Goal: Information Seeking & Learning: Learn about a topic

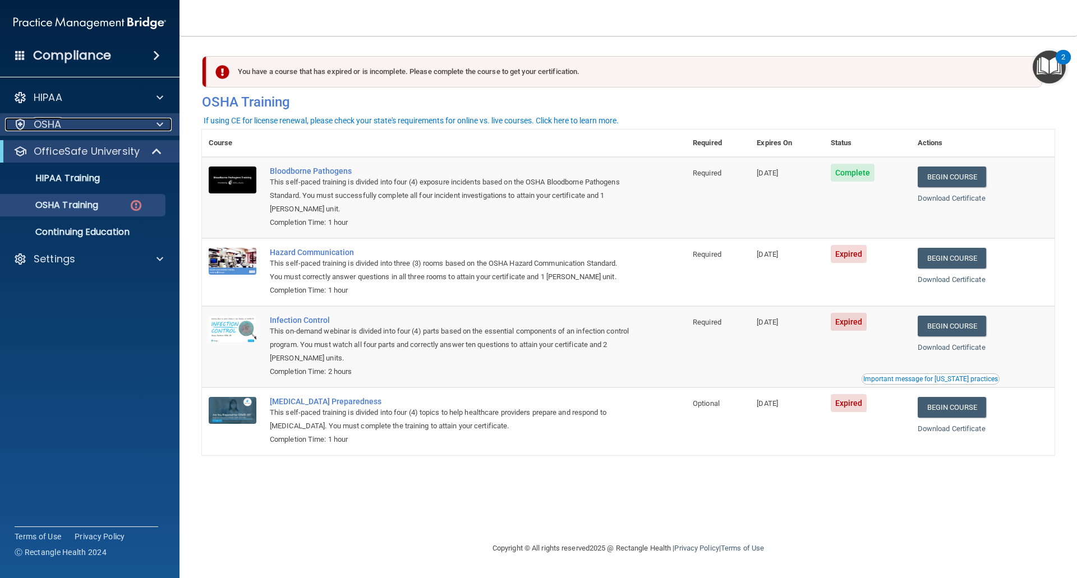
click at [71, 121] on div "OSHA" at bounding box center [74, 124] width 139 height 13
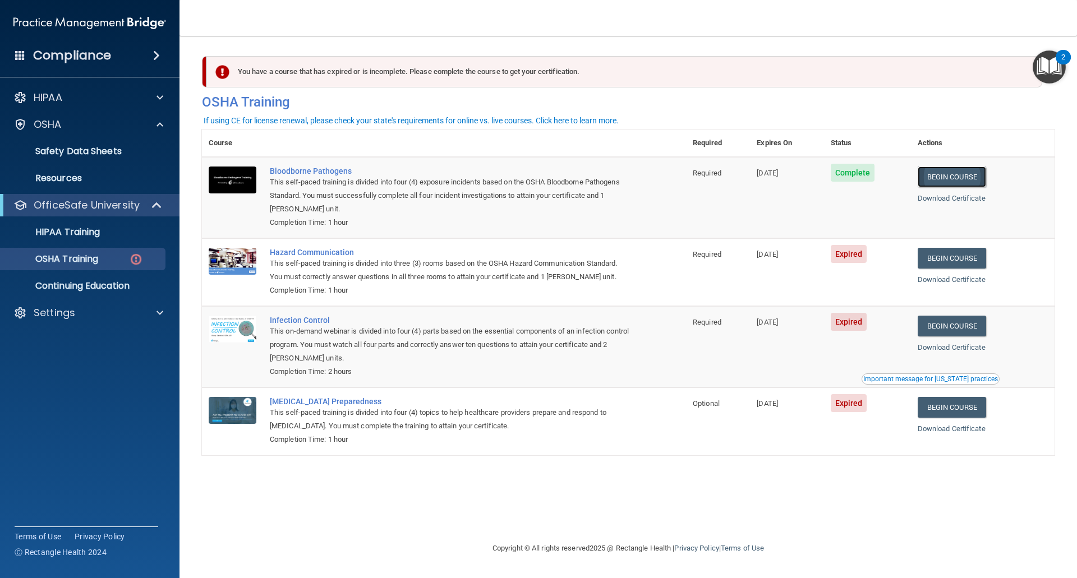
click at [954, 179] on link "Begin Course" at bounding box center [951, 177] width 68 height 21
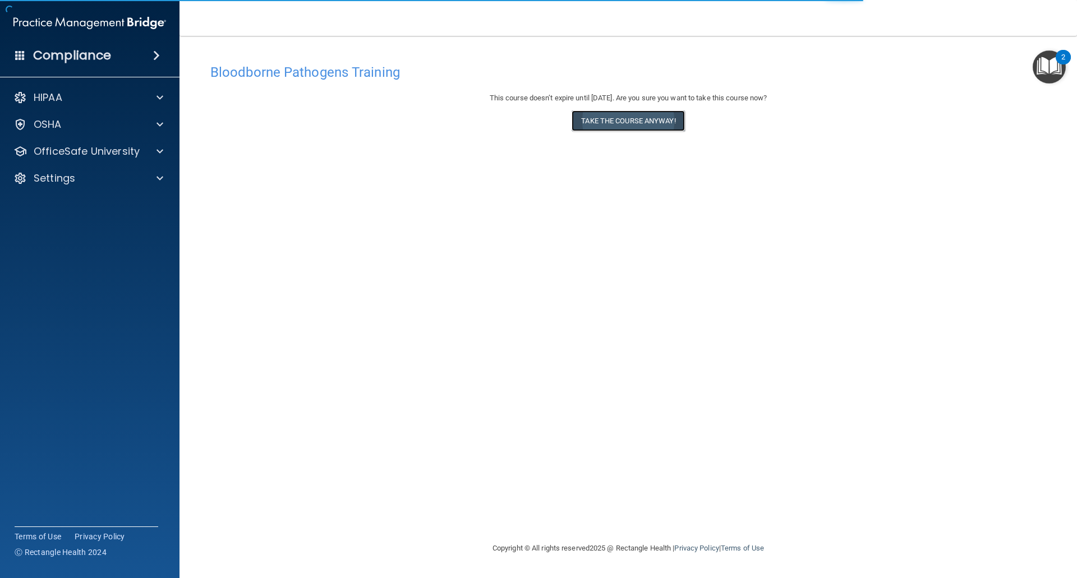
click at [653, 124] on button "Take the course anyway!" at bounding box center [627, 120] width 113 height 21
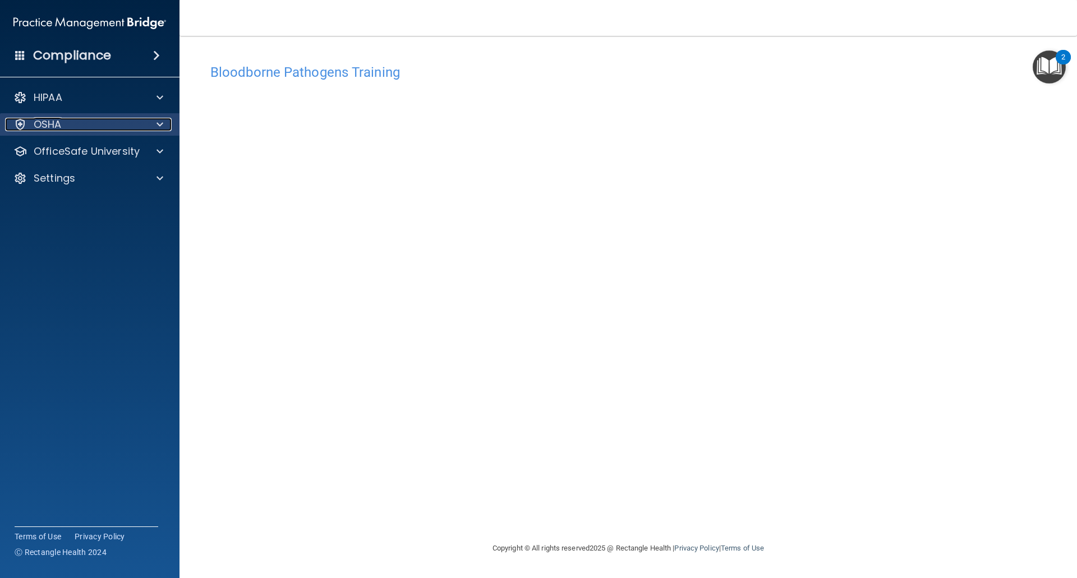
click at [53, 118] on p "OSHA" at bounding box center [48, 124] width 28 height 13
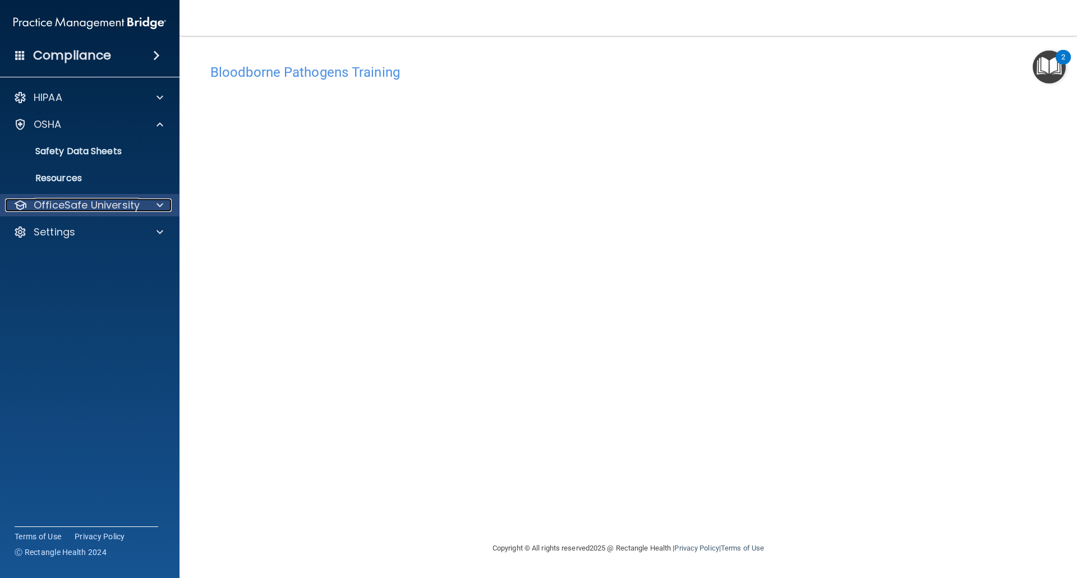
click at [70, 200] on p "OfficeSafe University" at bounding box center [87, 204] width 106 height 13
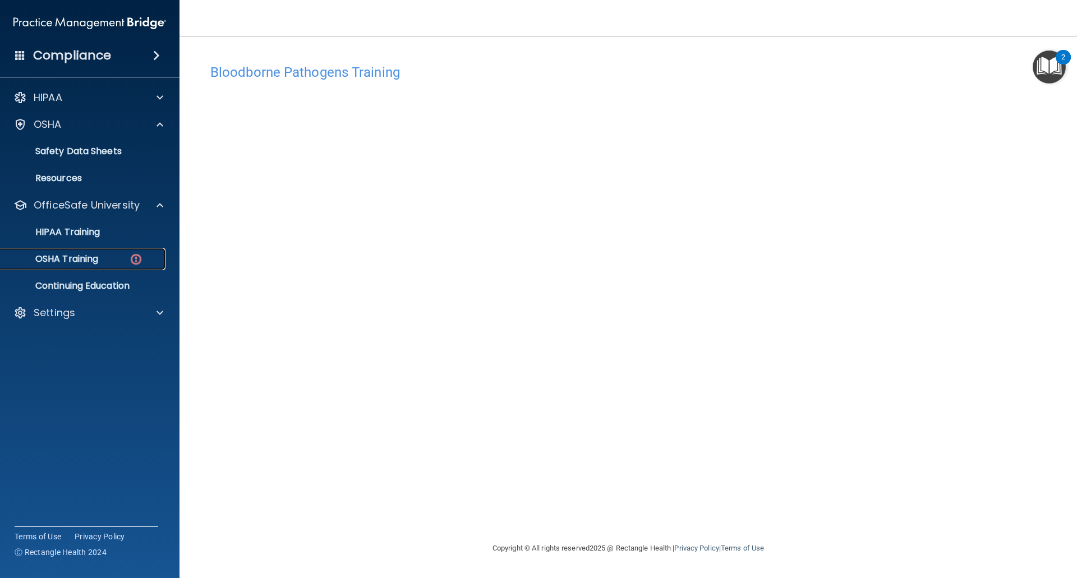
click at [73, 256] on p "OSHA Training" at bounding box center [52, 258] width 91 height 11
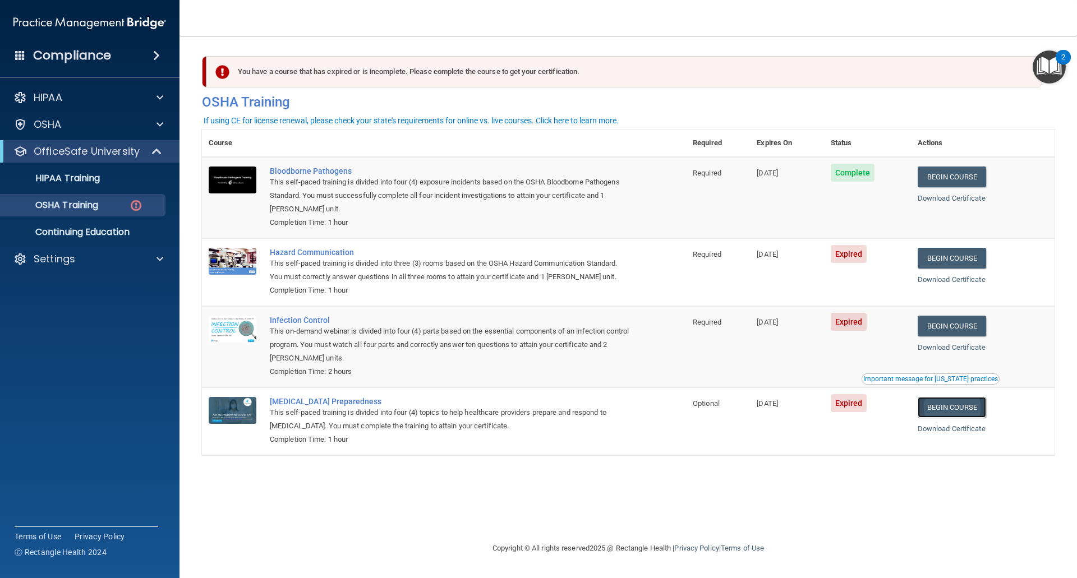
click at [943, 411] on link "Begin Course" at bounding box center [951, 407] width 68 height 21
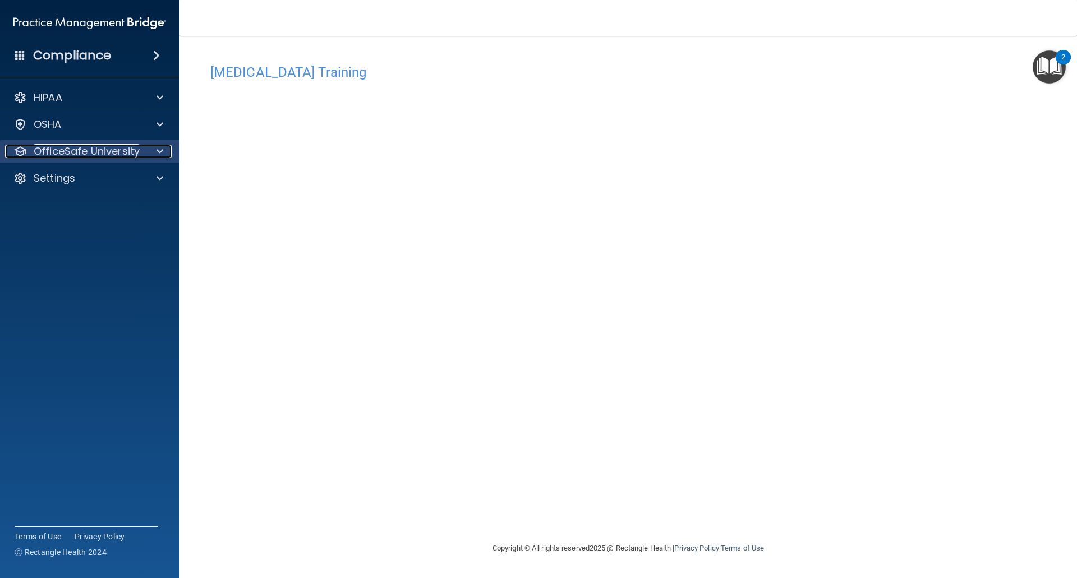
click at [170, 157] on div at bounding box center [158, 151] width 28 height 13
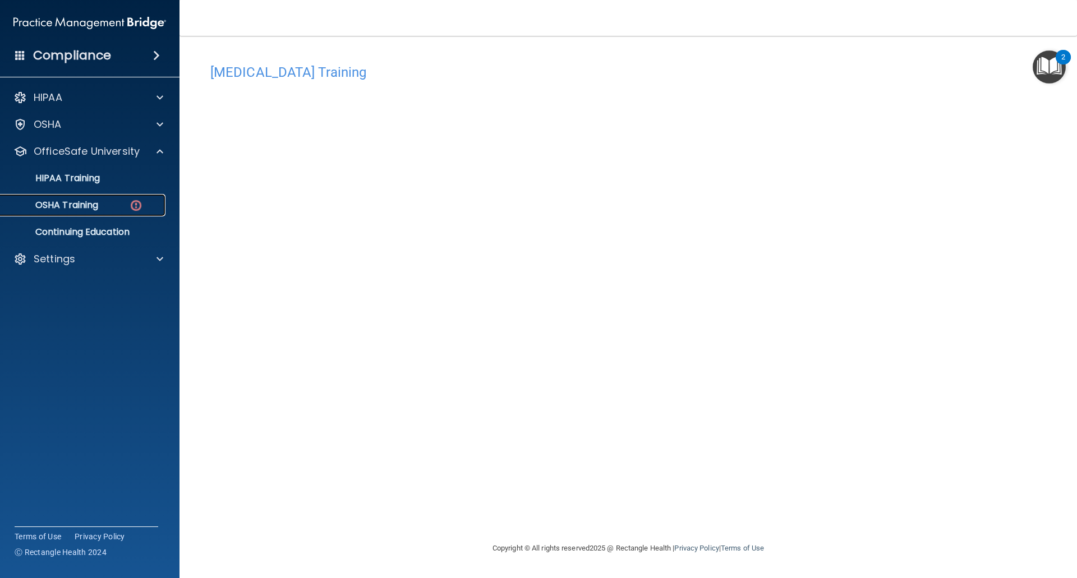
click at [134, 205] on img at bounding box center [136, 205] width 14 height 14
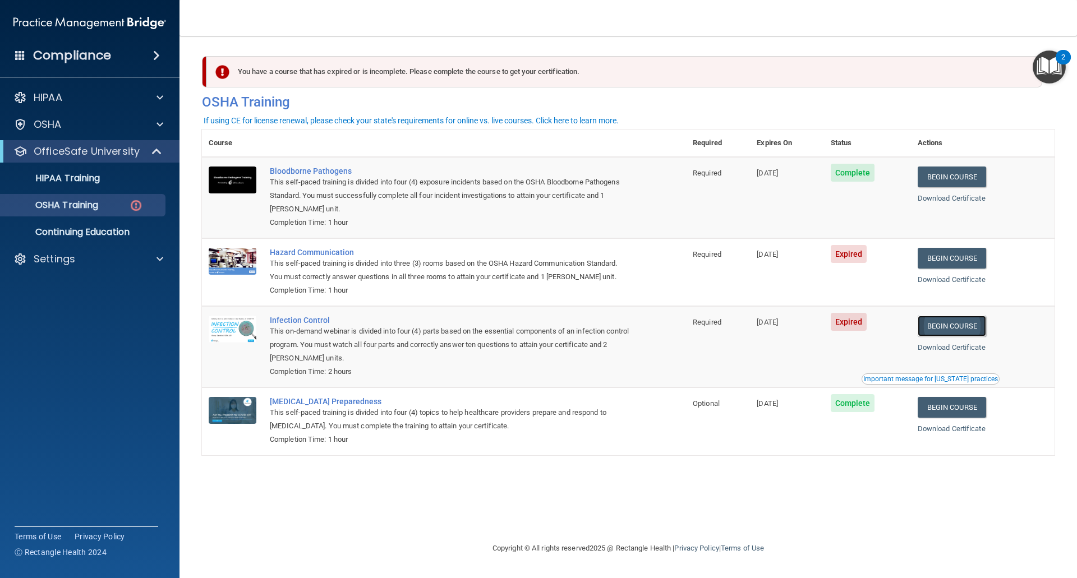
click at [947, 324] on link "Begin Course" at bounding box center [951, 326] width 68 height 21
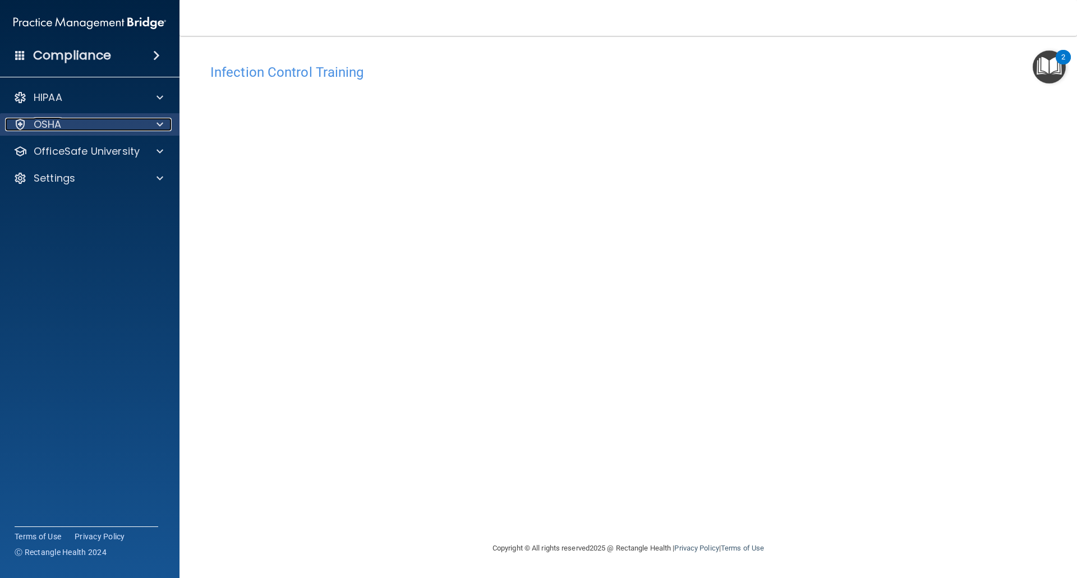
click at [126, 129] on div "OSHA" at bounding box center [74, 124] width 139 height 13
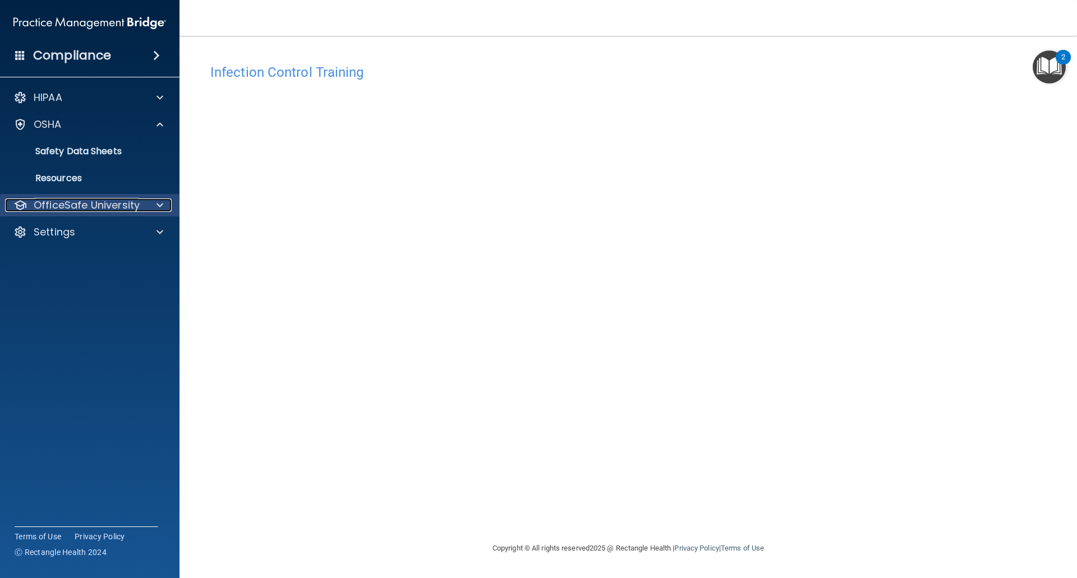
click at [107, 207] on p "OfficeSafe University" at bounding box center [87, 204] width 106 height 13
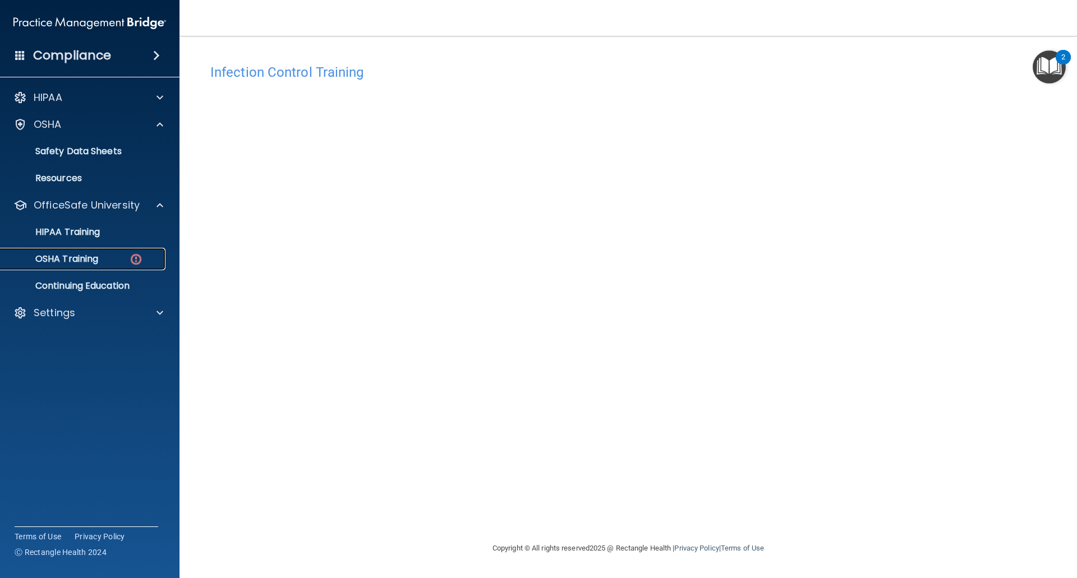
click at [105, 256] on div "OSHA Training" at bounding box center [83, 258] width 153 height 11
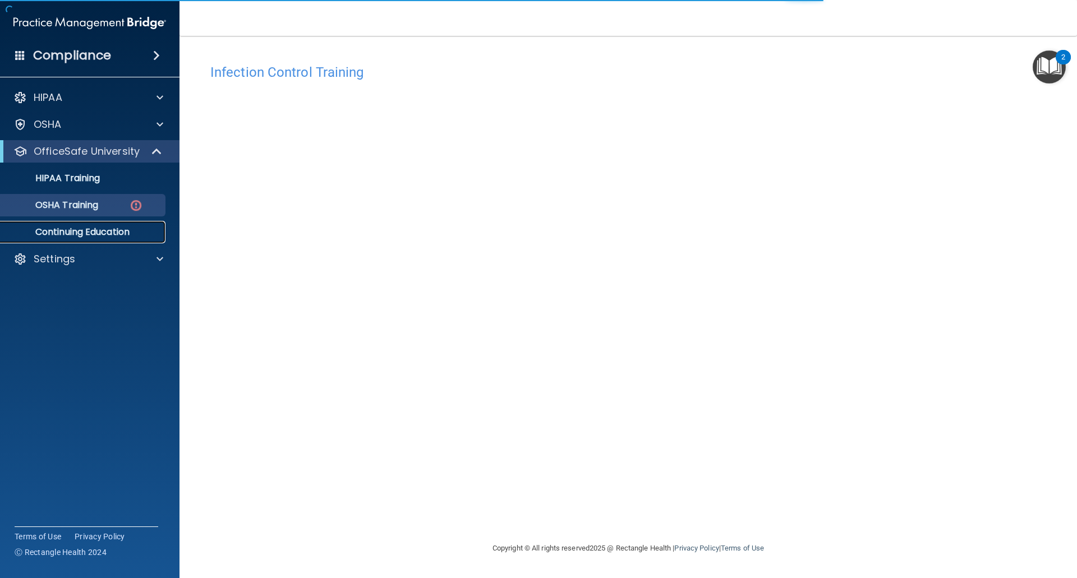
click at [114, 234] on p "Continuing Education" at bounding box center [83, 232] width 153 height 11
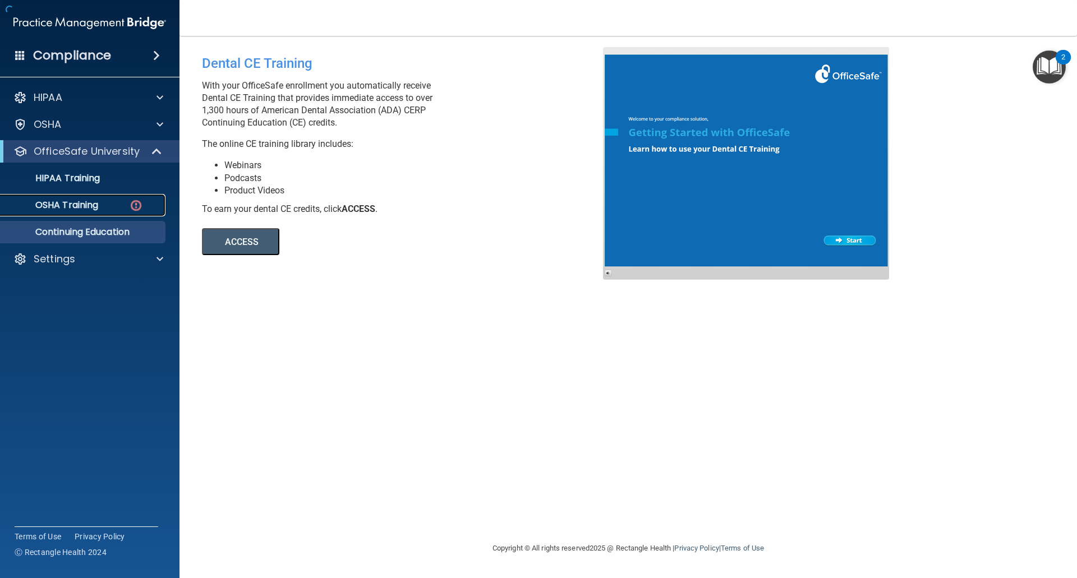
click at [132, 205] on img at bounding box center [136, 205] width 14 height 14
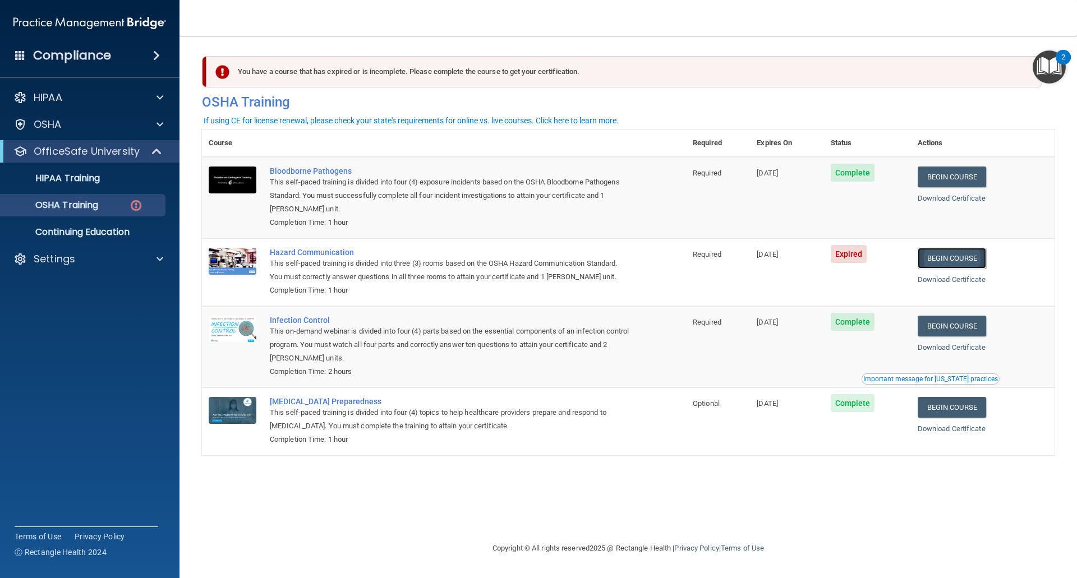
click at [957, 258] on link "Begin Course" at bounding box center [951, 258] width 68 height 21
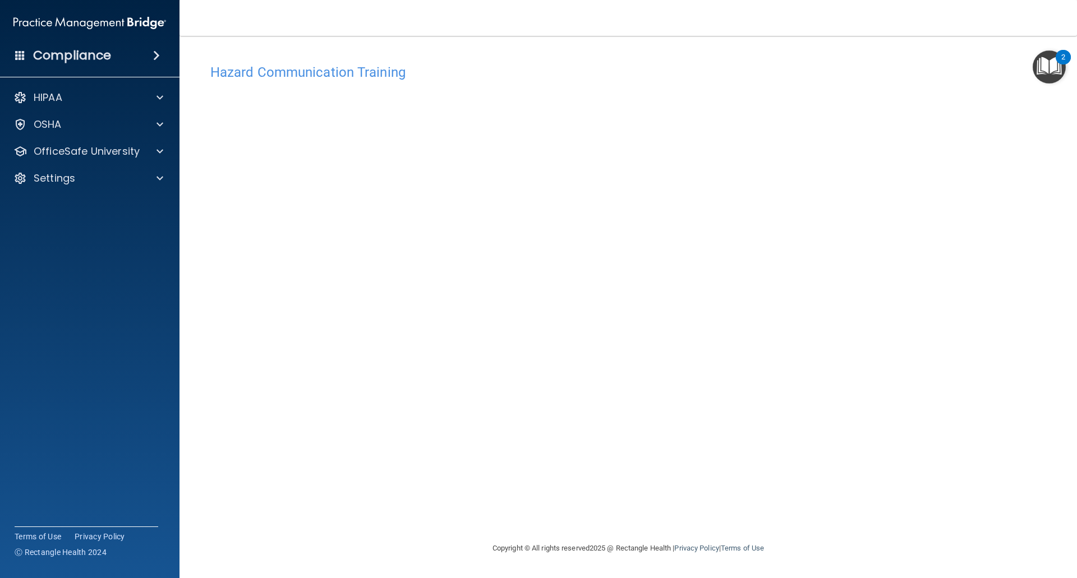
click at [841, 253] on div "Hazard Communication Training This course doesn’t expire until [DATE]. Are you …" at bounding box center [628, 299] width 852 height 483
click at [100, 124] on div "OSHA" at bounding box center [74, 124] width 139 height 13
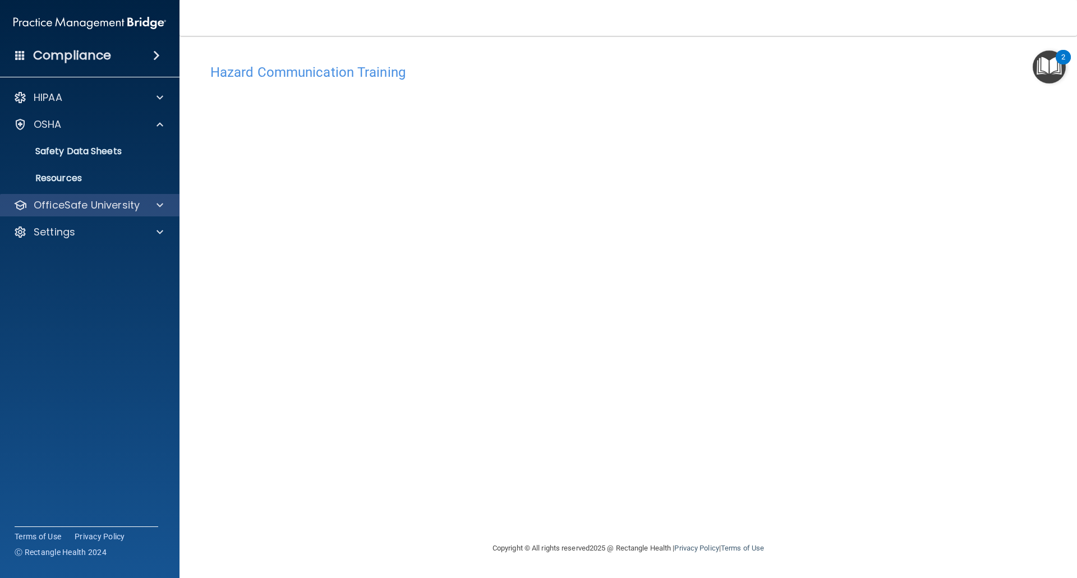
click at [96, 196] on div "OfficeSafe University" at bounding box center [90, 205] width 180 height 22
click at [97, 200] on p "OfficeSafe University" at bounding box center [87, 204] width 106 height 13
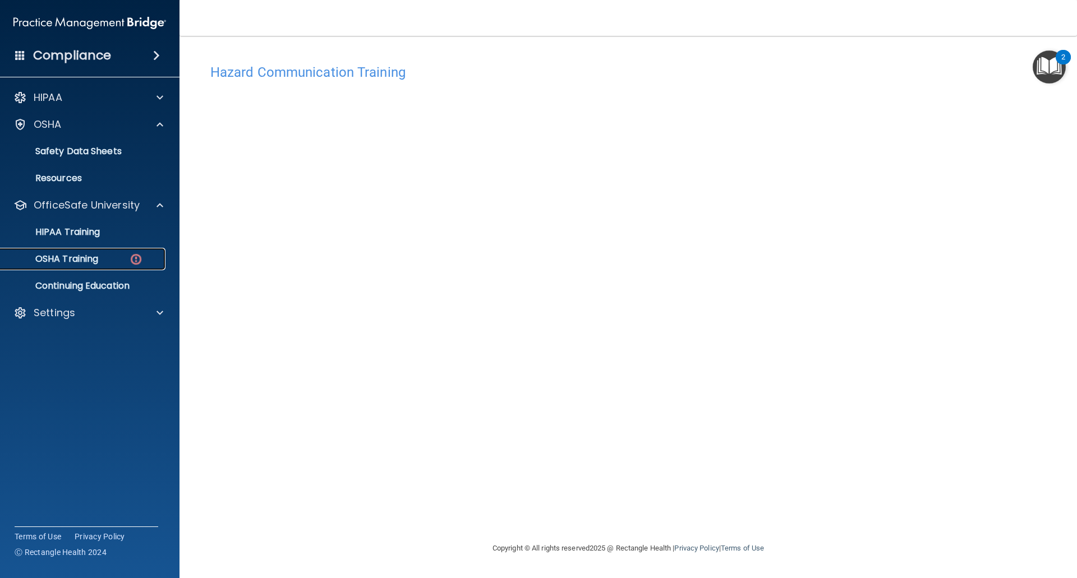
click at [100, 261] on div "OSHA Training" at bounding box center [83, 258] width 153 height 11
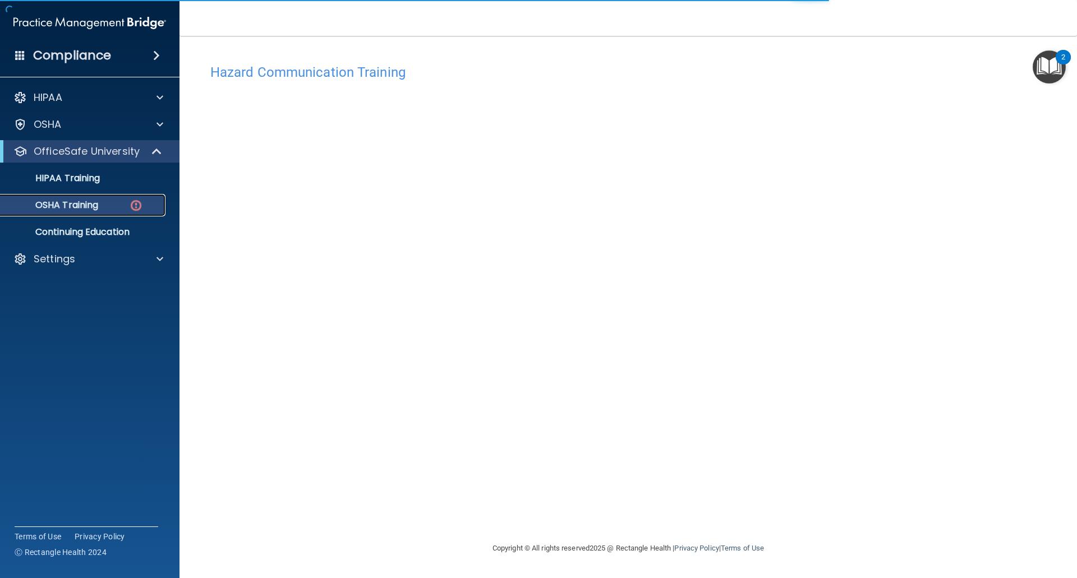
click at [132, 207] on img at bounding box center [136, 205] width 14 height 14
